Goal: Obtain resource: Obtain resource

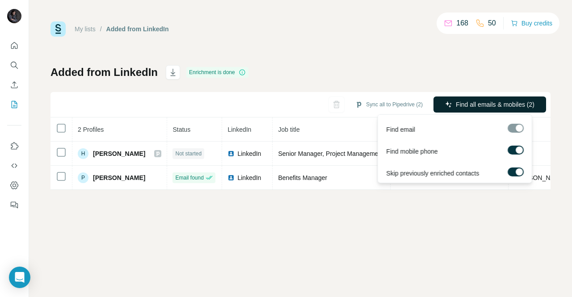
click at [503, 105] on span "Find all emails & mobiles (2)" at bounding box center [495, 104] width 79 height 9
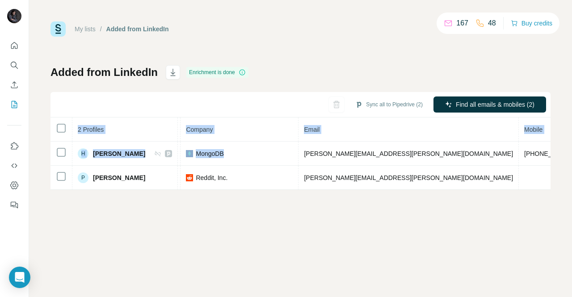
scroll to position [0, 254]
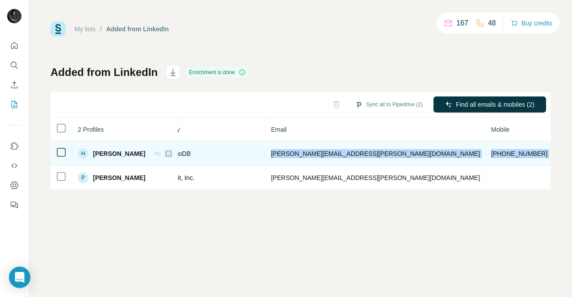
drag, startPoint x: 513, startPoint y: 152, endPoint x: 430, endPoint y: 162, distance: 83.8
click at [430, 162] on tr "[PERSON_NAME] Found LinkedIn Senior Manager, Project Management MongoDB [PERSON…" at bounding box center [261, 154] width 929 height 24
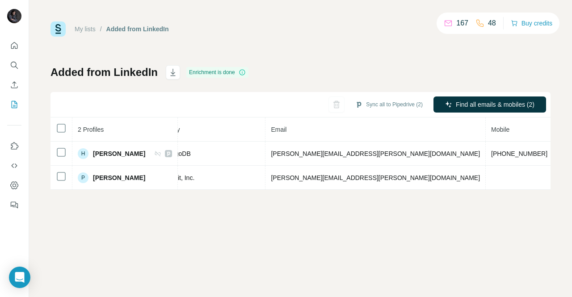
click at [367, 214] on div "My lists / Added from LinkedIn 167 48 Buy credits Added from LinkedIn Enrichmen…" at bounding box center [300, 148] width 543 height 297
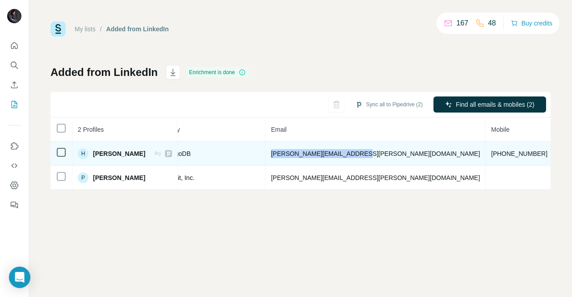
drag, startPoint x: 347, startPoint y: 153, endPoint x: 259, endPoint y: 154, distance: 88.1
click at [265, 154] on td "[PERSON_NAME][EMAIL_ADDRESS][PERSON_NAME][DOMAIN_NAME]" at bounding box center [375, 154] width 220 height 24
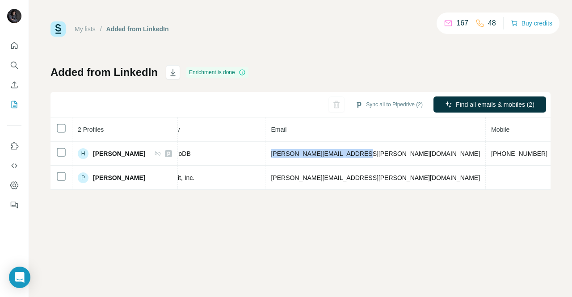
copy span "[PERSON_NAME][EMAIL_ADDRESS][PERSON_NAME][DOMAIN_NAME]"
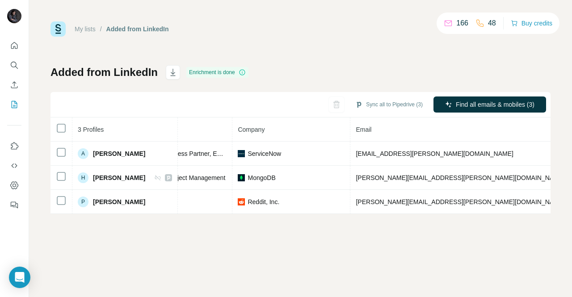
scroll to position [0, 164]
click at [472, 223] on div "My lists / Added from LinkedIn 166 48 Buy credits Added from LinkedIn Enrichmen…" at bounding box center [300, 148] width 543 height 297
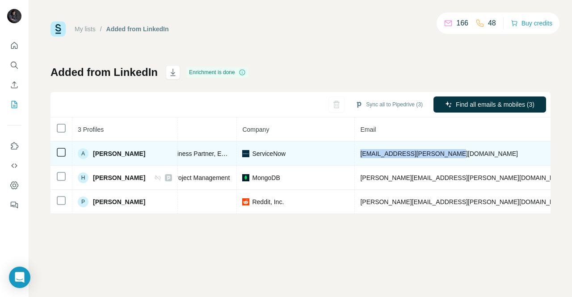
drag, startPoint x: 434, startPoint y: 155, endPoint x: 350, endPoint y: 156, distance: 84.9
click at [355, 156] on td "aoife.oneill@servicenow.com" at bounding box center [465, 154] width 220 height 24
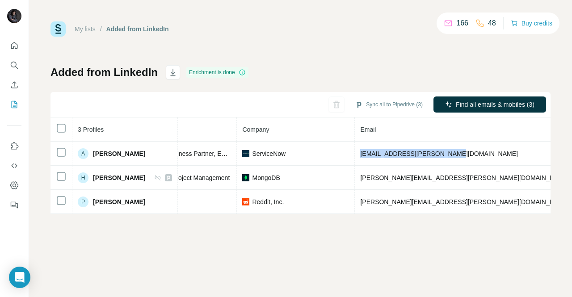
copy span "aoife.oneill@servicenow.com"
